Goal: Complete application form: Complete application form

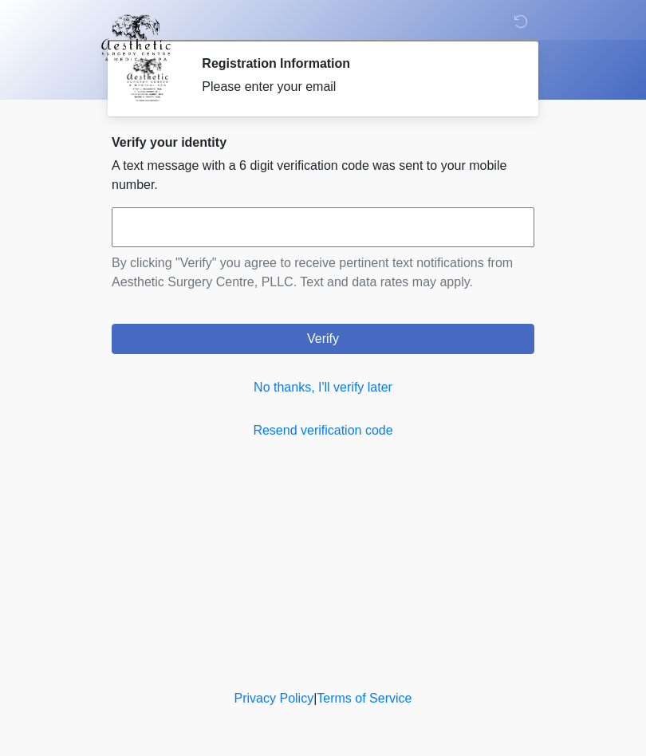
click at [389, 396] on link "No thanks, I'll verify later" at bounding box center [323, 387] width 423 height 19
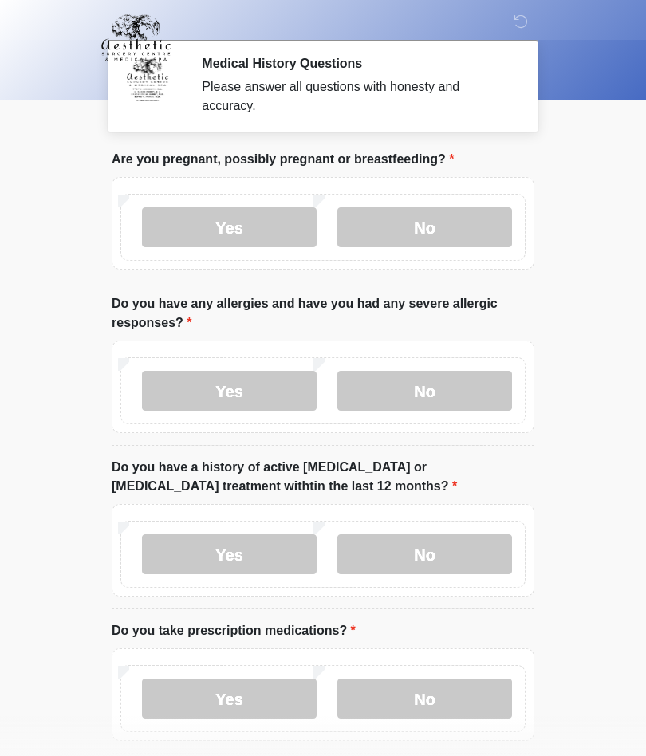
click at [461, 233] on label "No" at bounding box center [424, 227] width 175 height 40
click at [468, 385] on label "No" at bounding box center [424, 391] width 175 height 40
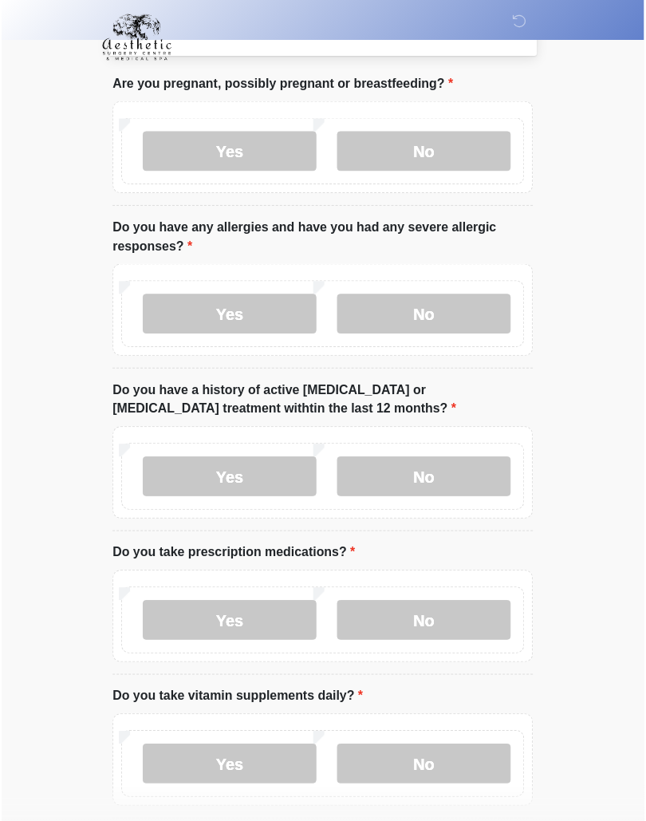
scroll to position [145, 0]
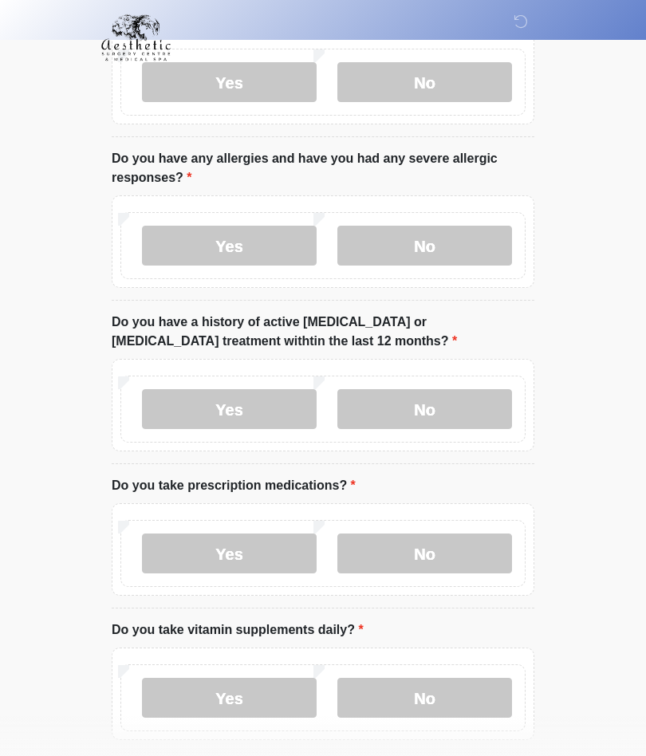
click at [490, 397] on label "No" at bounding box center [424, 409] width 175 height 40
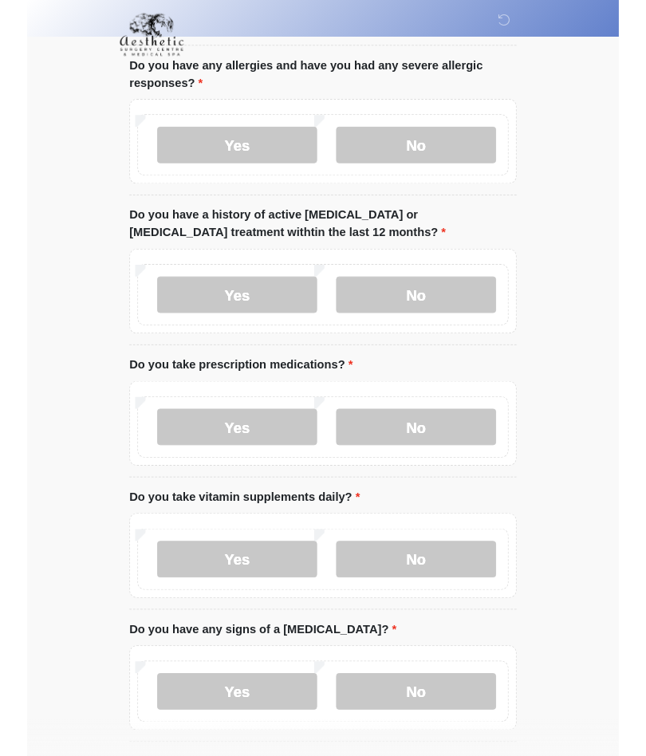
scroll to position [302, 0]
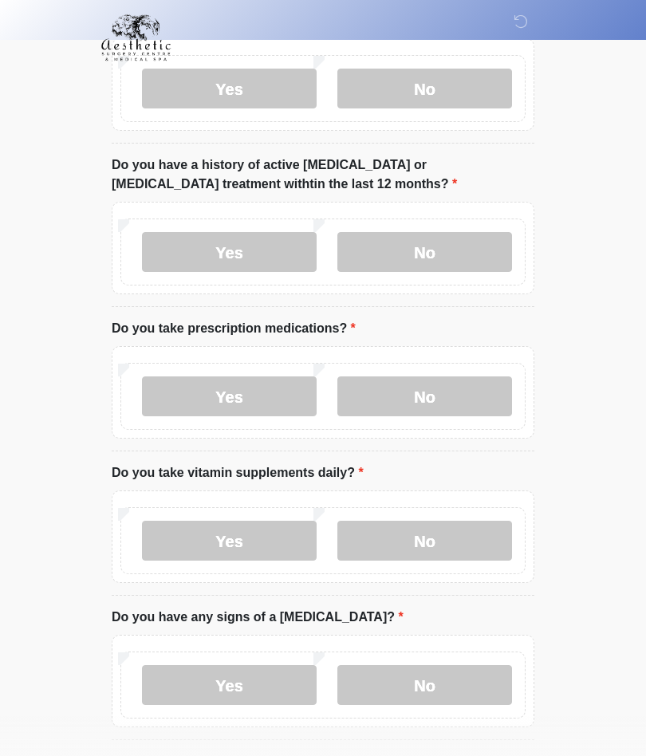
click at [274, 403] on label "Yes" at bounding box center [229, 397] width 175 height 40
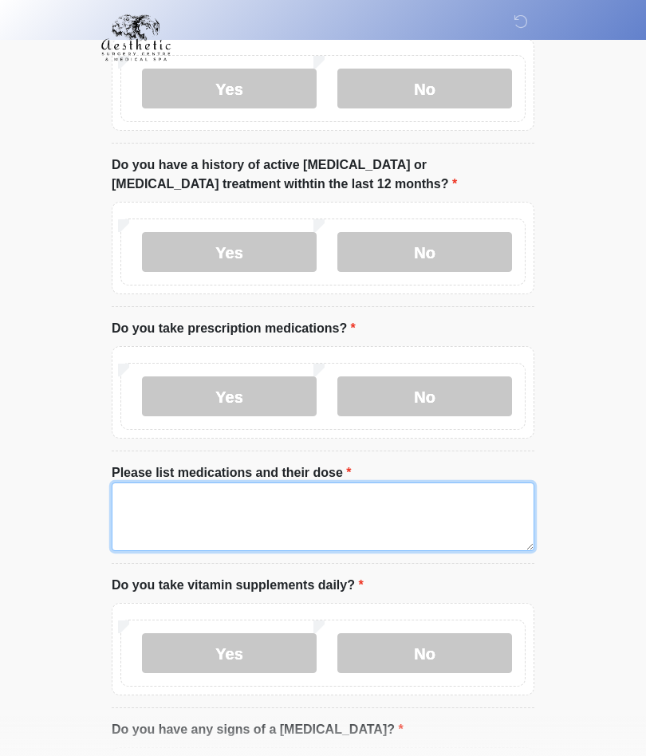
click at [322, 517] on textarea "Please list medications and their dose" at bounding box center [323, 517] width 423 height 69
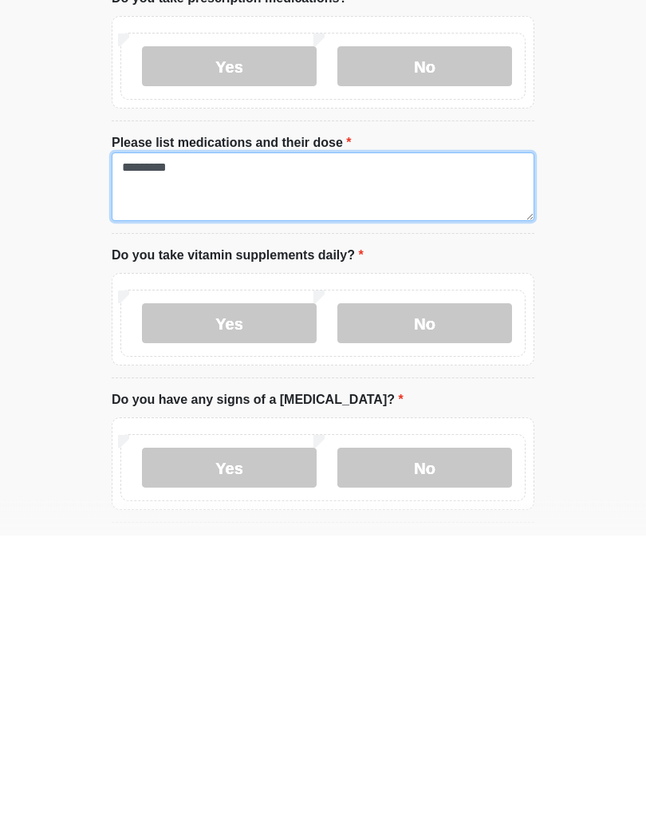
scroll to position [343, 0]
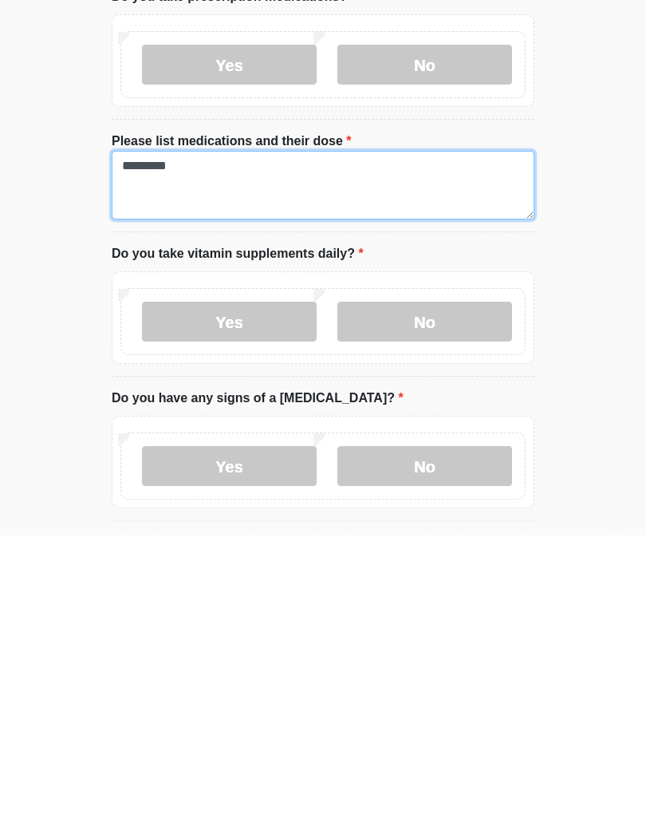
type textarea "*********"
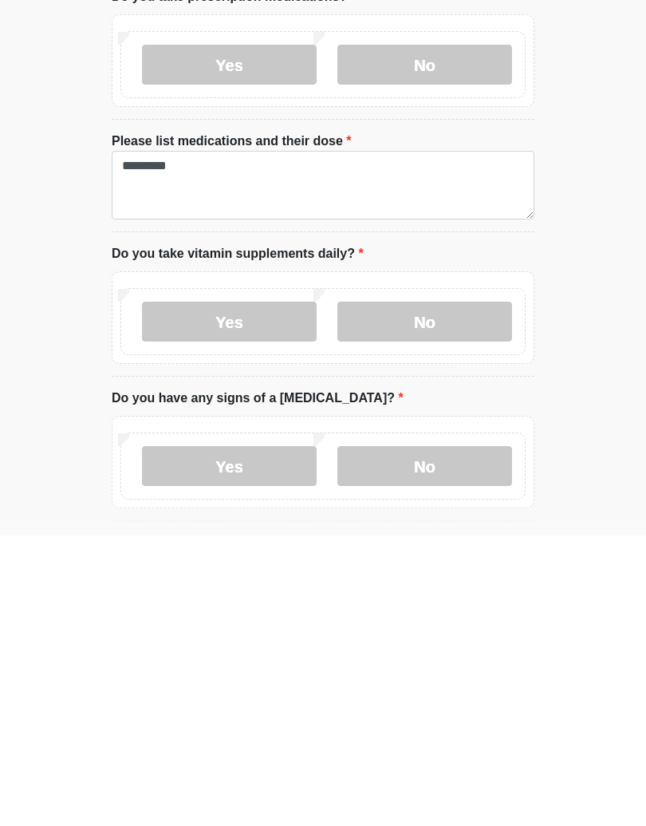
click at [284, 593] on label "Yes" at bounding box center [229, 613] width 175 height 40
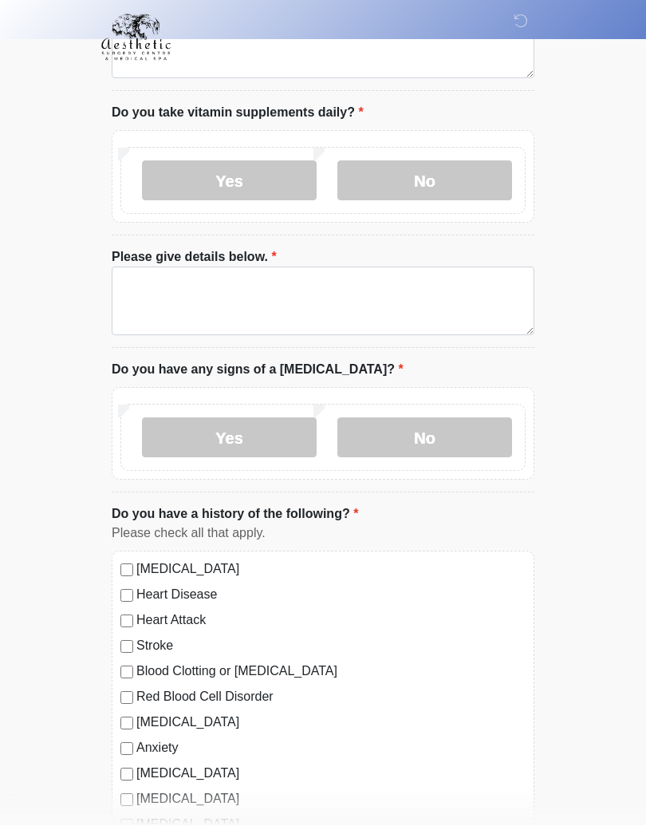
scroll to position [784, 0]
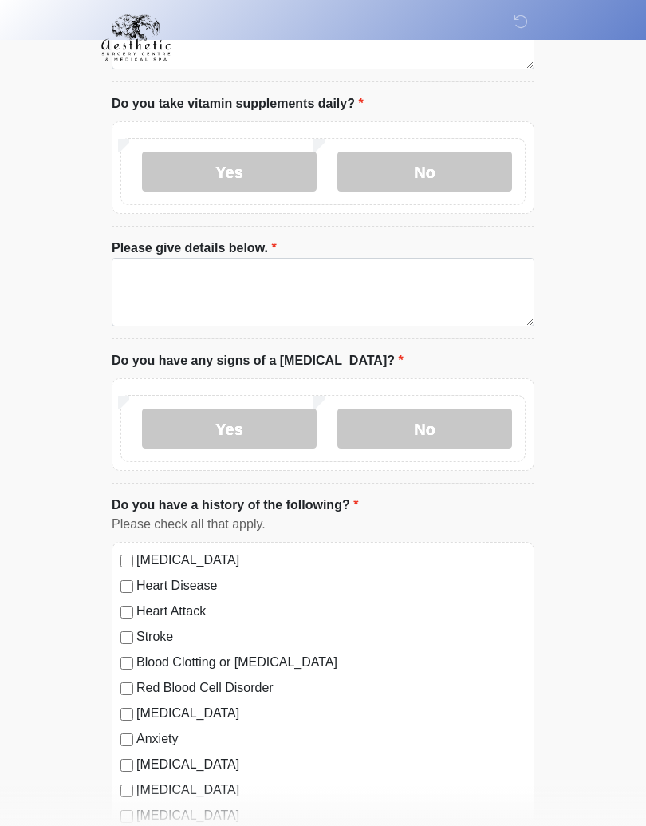
click at [476, 428] on label "No" at bounding box center [424, 428] width 175 height 40
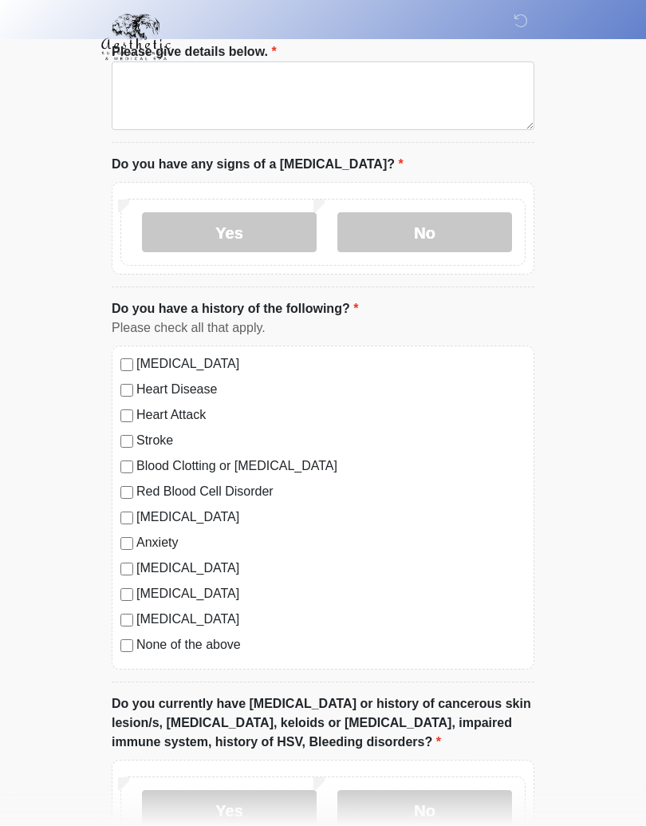
scroll to position [980, 0]
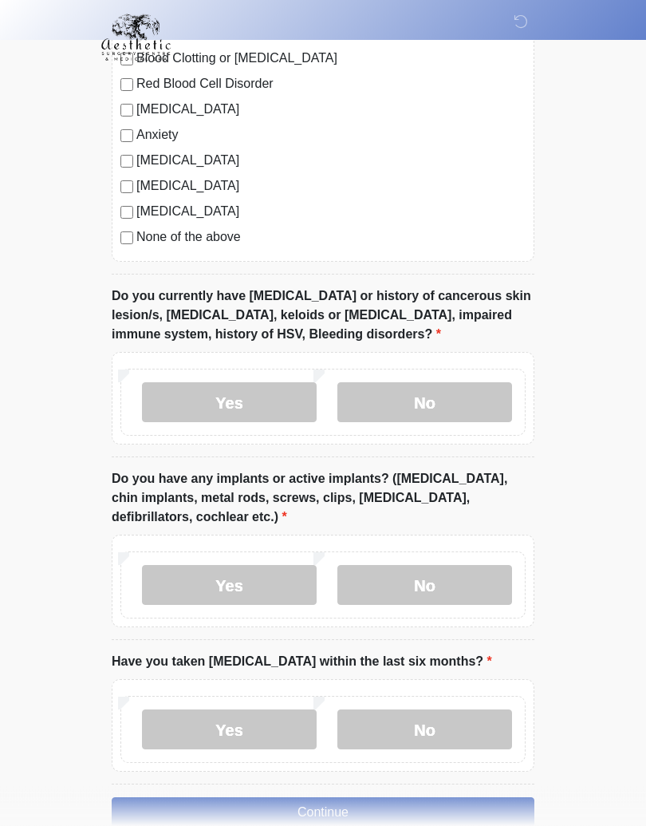
click at [466, 412] on label "No" at bounding box center [424, 403] width 175 height 40
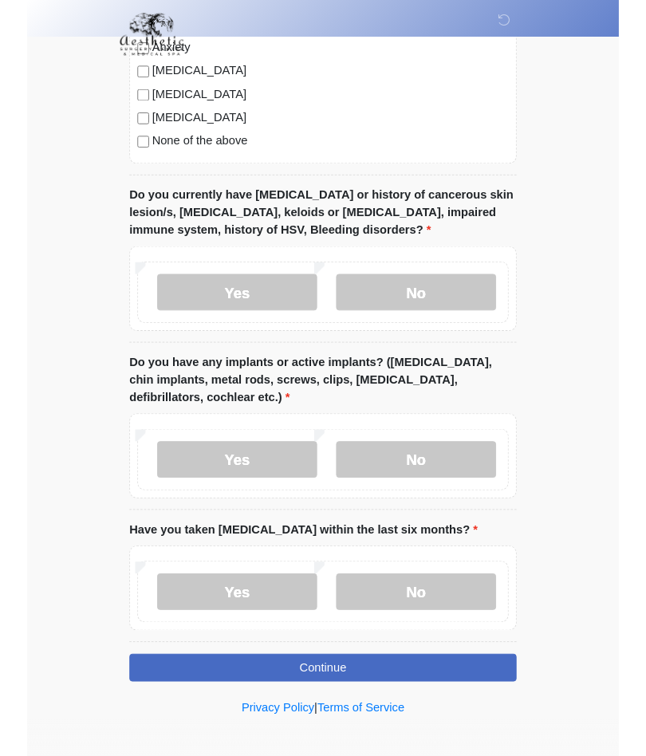
scroll to position [1541, 0]
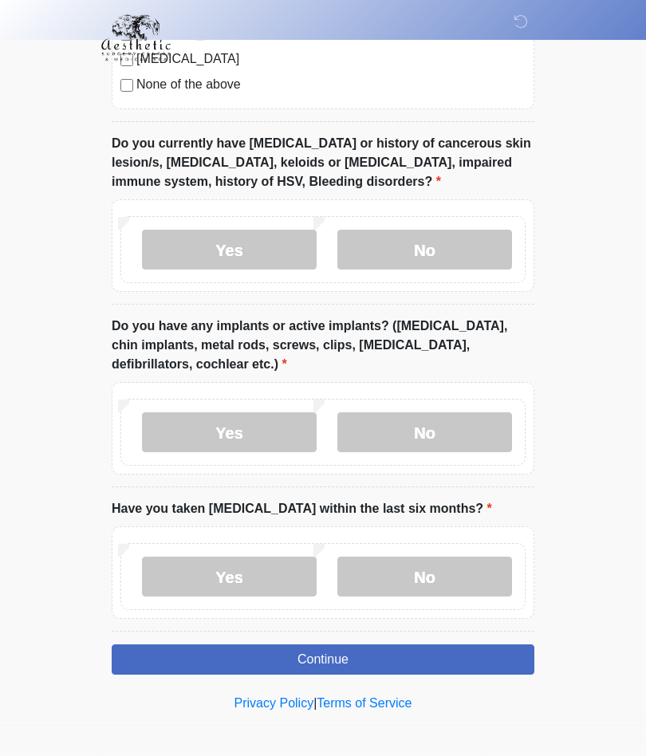
click at [464, 435] on label "No" at bounding box center [424, 432] width 175 height 40
click at [444, 572] on label "No" at bounding box center [424, 577] width 175 height 40
click at [430, 658] on button "Continue" at bounding box center [323, 660] width 423 height 30
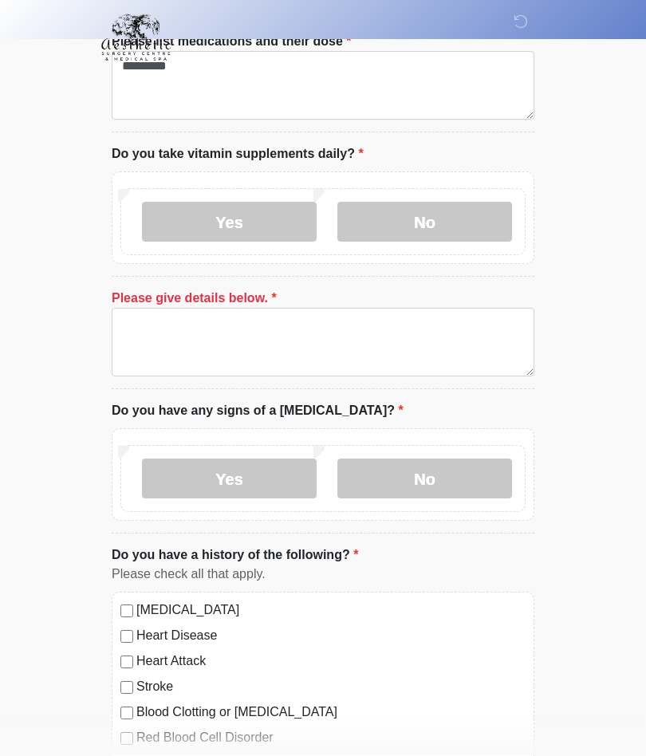
scroll to position [724, 0]
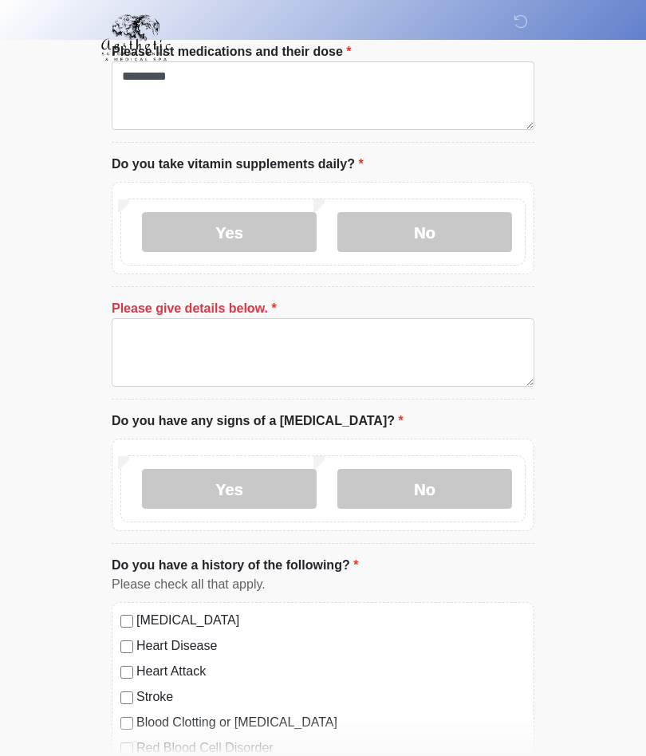
click at [497, 233] on label "No" at bounding box center [424, 232] width 175 height 40
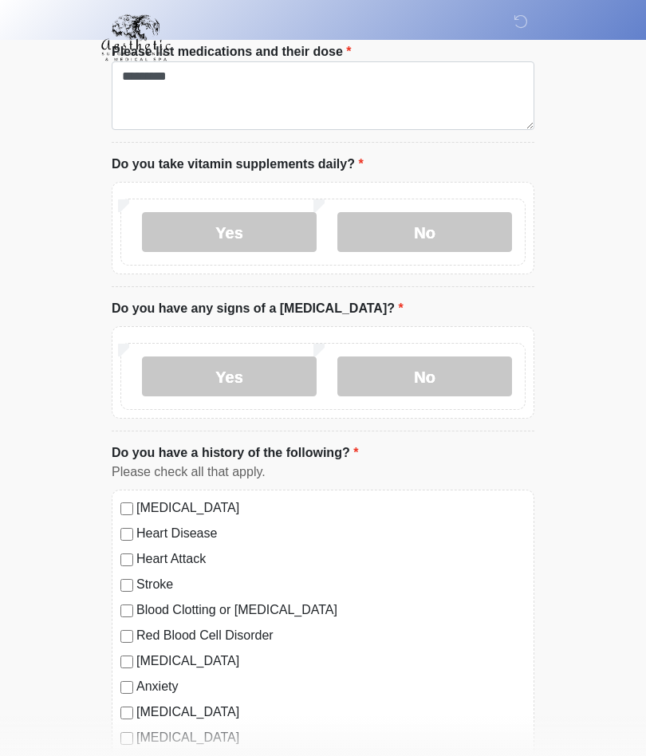
click at [270, 234] on label "Yes" at bounding box center [229, 232] width 175 height 40
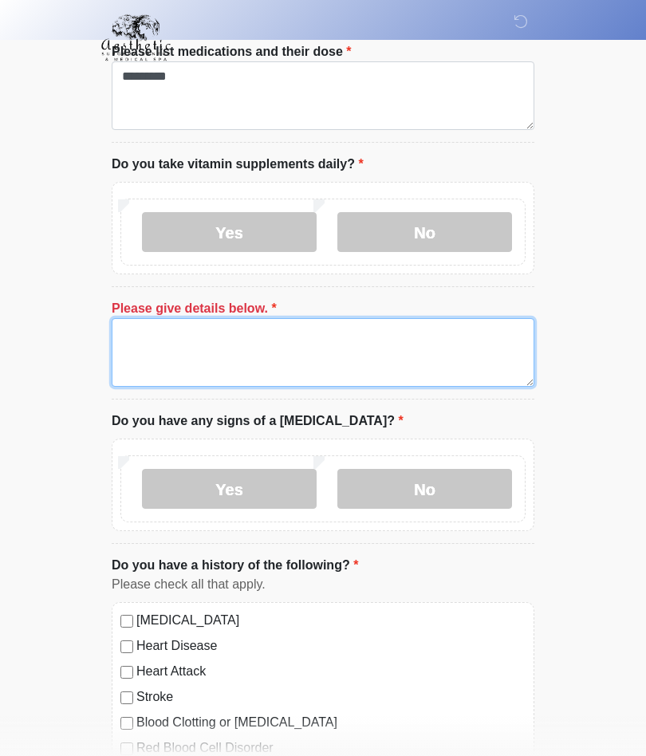
click at [301, 345] on textarea "Please give details below." at bounding box center [323, 352] width 423 height 69
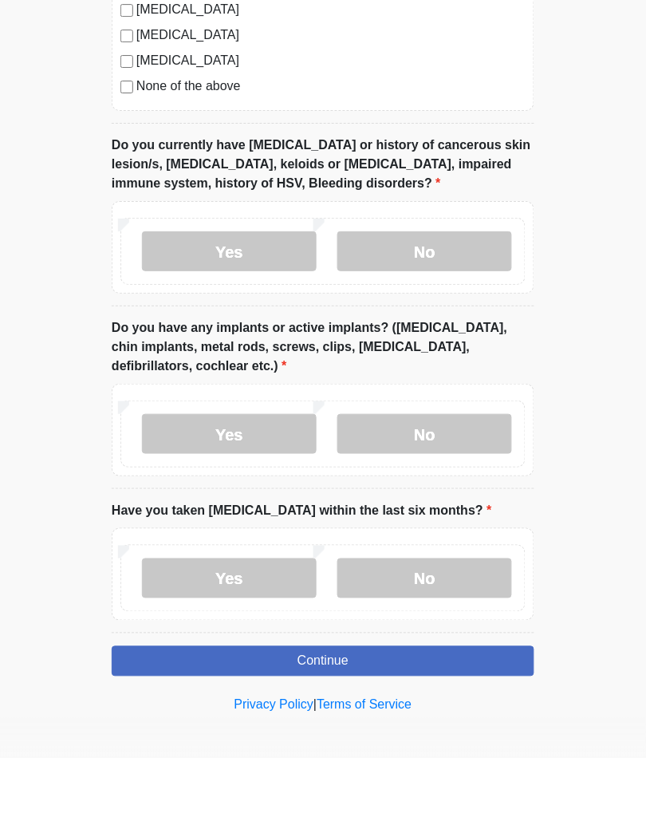
scroll to position [1472, 0]
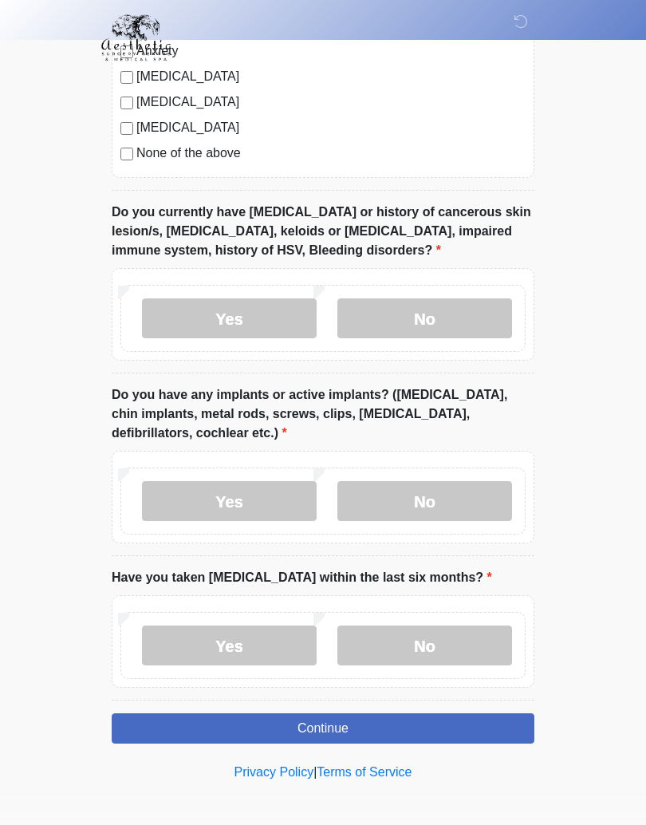
type textarea "**********"
click at [470, 716] on button "Continue" at bounding box center [323, 728] width 423 height 30
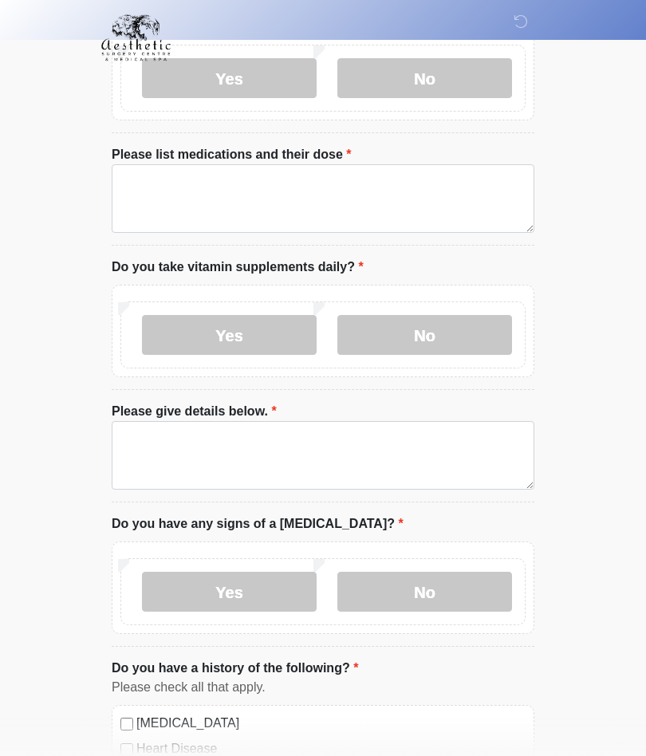
scroll to position [0, 0]
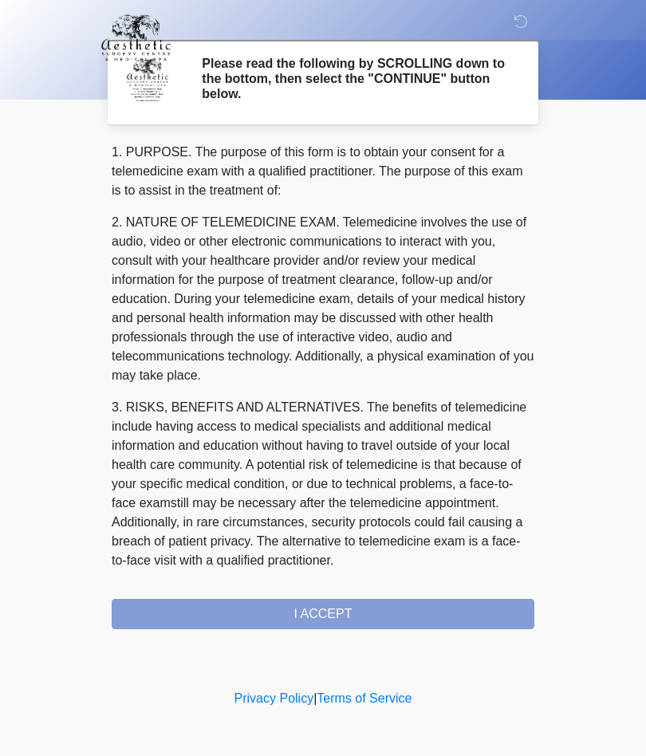
click at [496, 617] on div "1. PURPOSE. The purpose of this form is to obtain your consent for a telemedici…" at bounding box center [323, 386] width 423 height 487
click at [351, 604] on div "1. PURPOSE. The purpose of this form is to obtain your consent for a telemedici…" at bounding box center [323, 386] width 423 height 487
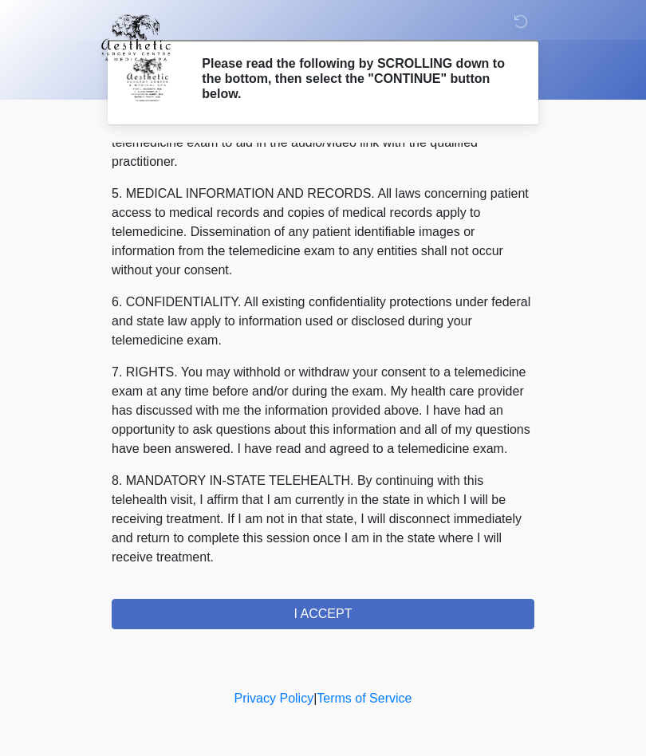
scroll to position [507, 0]
click at [467, 614] on button "I ACCEPT" at bounding box center [323, 614] width 423 height 30
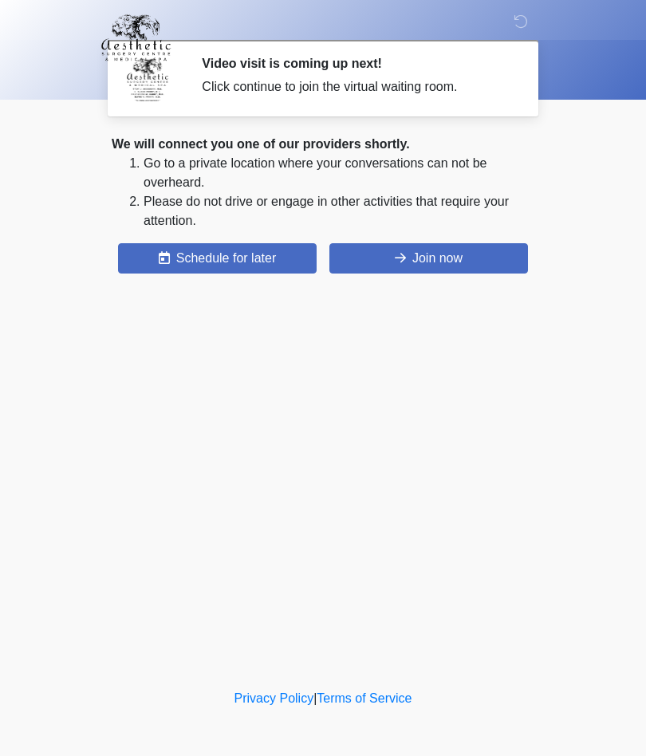
click at [477, 262] on button "Join now" at bounding box center [428, 258] width 199 height 30
